Goal: Information Seeking & Learning: Learn about a topic

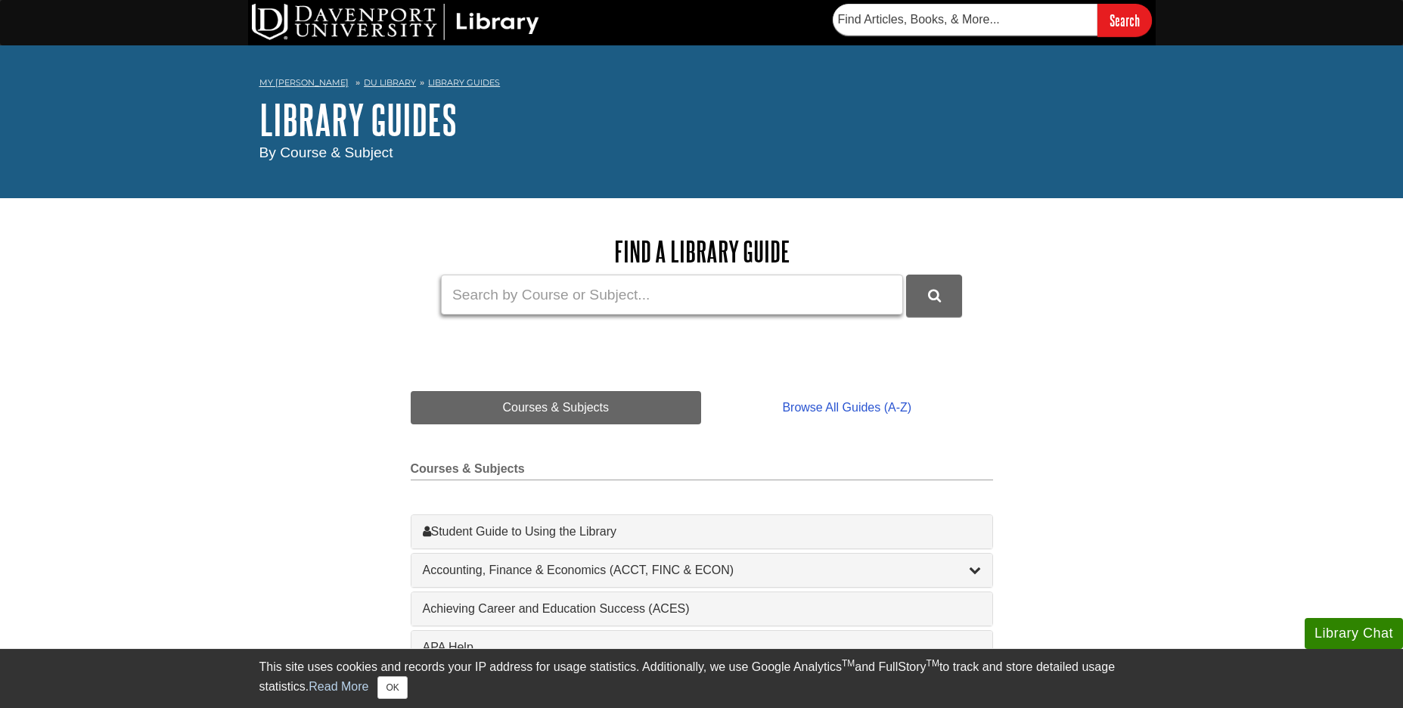
click at [535, 292] on input "Guide Search Terms" at bounding box center [672, 295] width 462 height 40
paste input ""forensic science" AND forensic biology"
type input ""forensic science" AND forensic biology"
click at [906, 275] on button "DU Library Guides Search" at bounding box center [934, 296] width 56 height 42
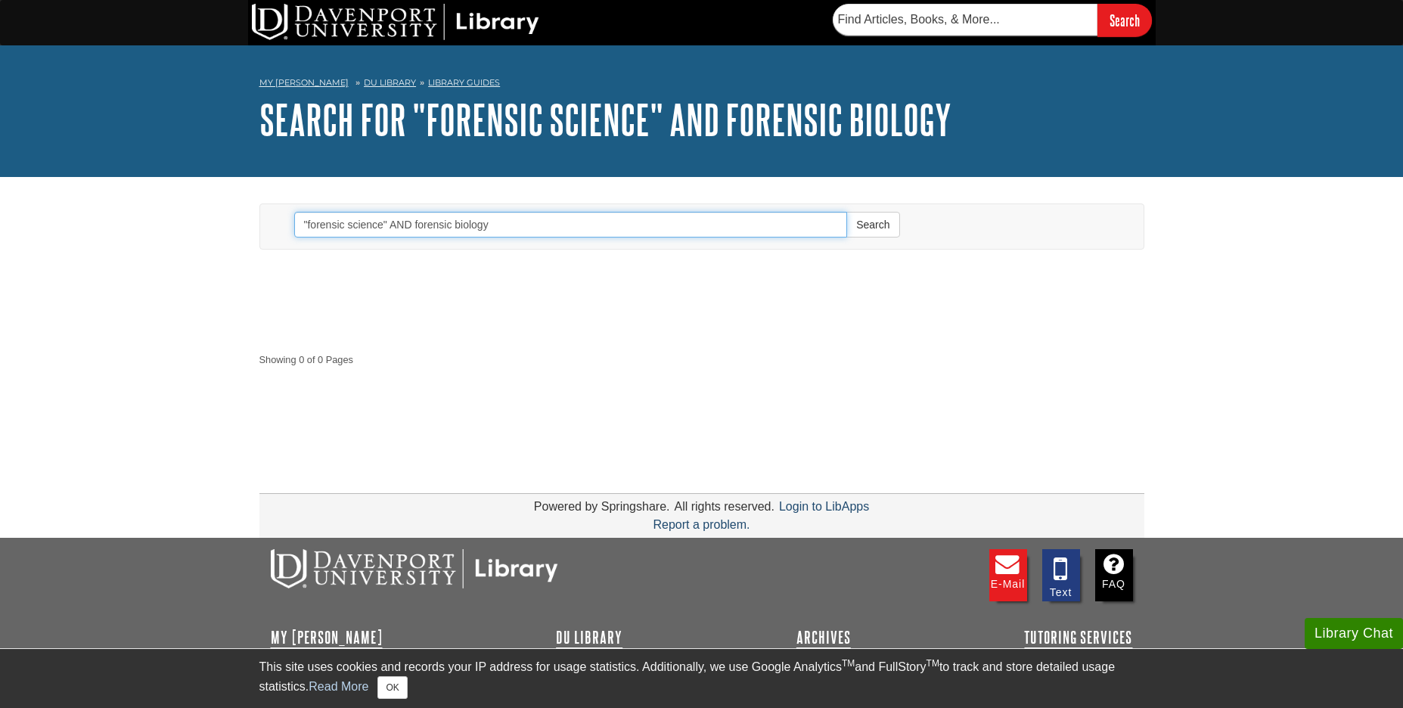
click at [527, 216] on input ""forensic science" AND forensic biology" at bounding box center [571, 225] width 554 height 26
click at [284, 80] on link "My [PERSON_NAME]" at bounding box center [303, 82] width 89 height 13
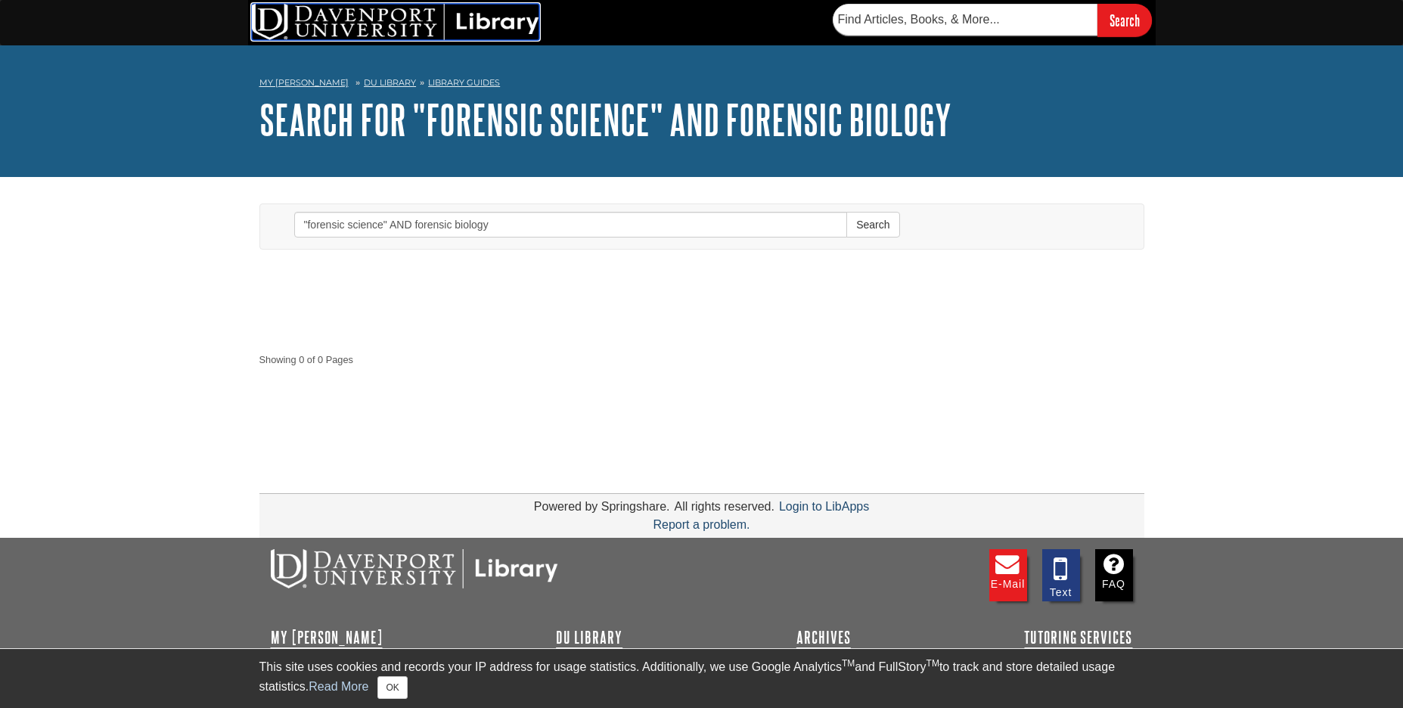
click at [347, 23] on img at bounding box center [395, 22] width 287 height 36
